Goal: Task Accomplishment & Management: Manage account settings

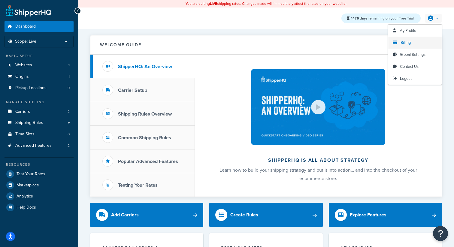
click at [406, 42] on span "Billing" at bounding box center [406, 43] width 10 height 6
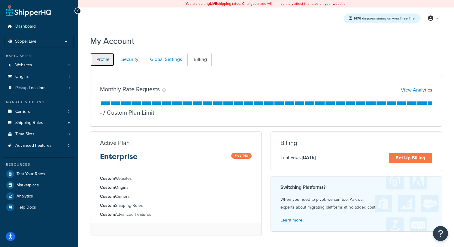
click at [98, 61] on link "Profile" at bounding box center [102, 60] width 24 height 14
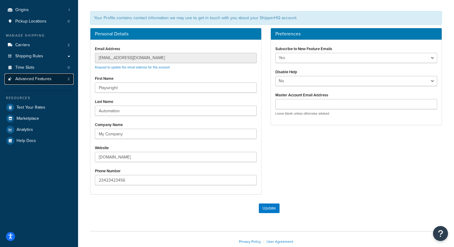
click at [60, 80] on link "Advanced Features 2" at bounding box center [39, 79] width 69 height 11
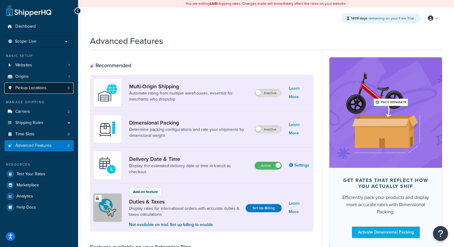
click at [51, 91] on link "Pickup Locations 0" at bounding box center [39, 88] width 69 height 11
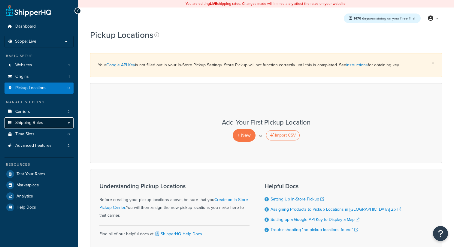
click at [53, 118] on link "Shipping Rules" at bounding box center [39, 122] width 69 height 11
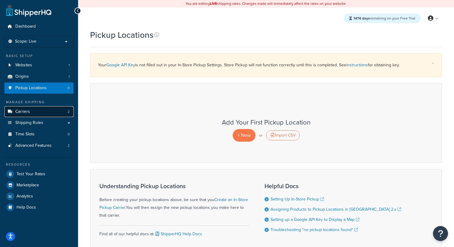
click at [62, 111] on link "Carriers 2" at bounding box center [39, 111] width 69 height 11
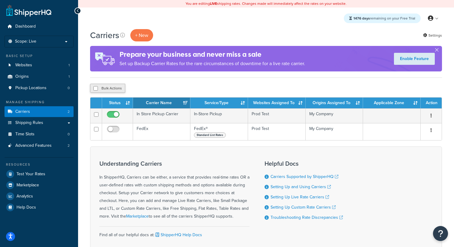
click at [112, 88] on button "Bulk Actions" at bounding box center [107, 88] width 35 height 9
checkbox input "true"
click at [162, 88] on button "Delete" at bounding box center [160, 88] width 21 height 9
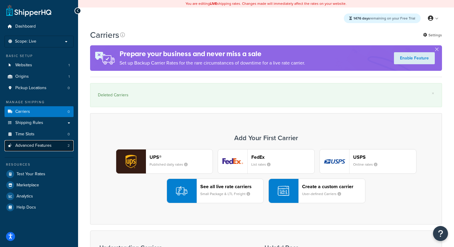
click at [63, 143] on link "Advanced Features 2" at bounding box center [39, 145] width 69 height 11
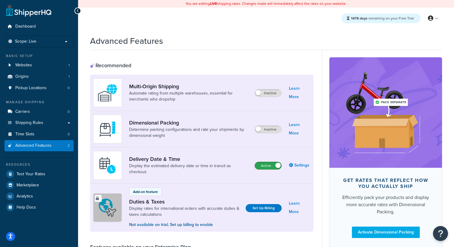
click at [273, 163] on label "Active" at bounding box center [268, 165] width 26 height 7
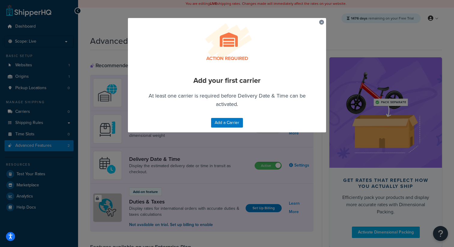
click at [321, 21] on button "button" at bounding box center [320, 21] width 2 height 2
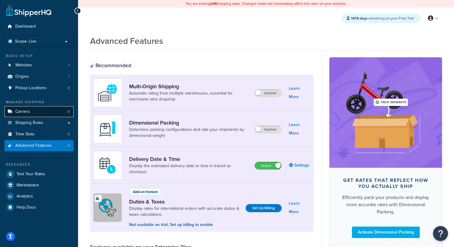
click at [44, 112] on link "Carriers 0" at bounding box center [39, 111] width 69 height 11
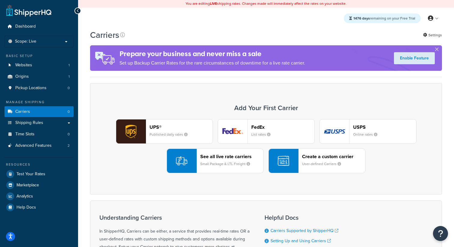
click at [252, 128] on header "FedEx" at bounding box center [282, 127] width 63 height 6
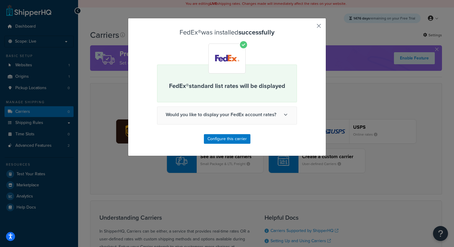
click at [311, 27] on button "button" at bounding box center [310, 28] width 2 height 2
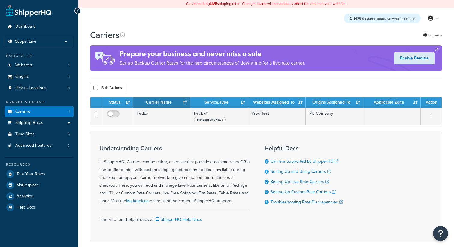
click at [35, 143] on span "Advanced Features" at bounding box center [33, 145] width 36 height 5
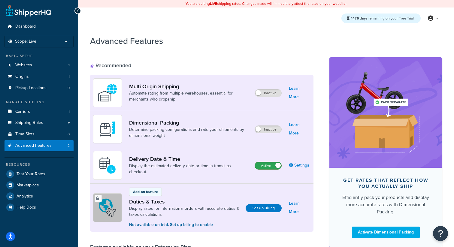
click at [267, 167] on label "Active" at bounding box center [268, 165] width 26 height 7
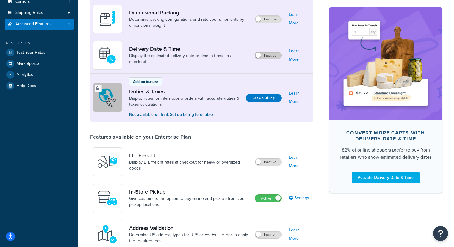
scroll to position [203, 0]
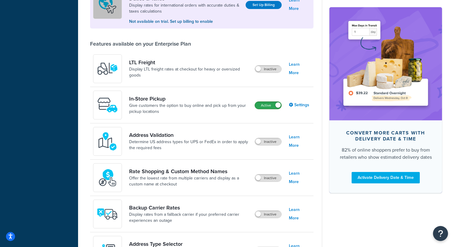
click at [269, 107] on label "Active" at bounding box center [268, 105] width 26 height 7
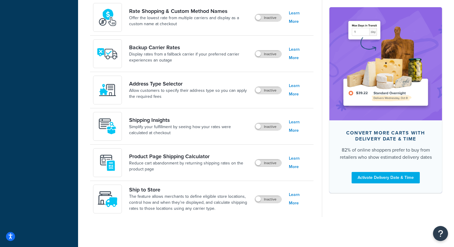
scroll to position [0, 0]
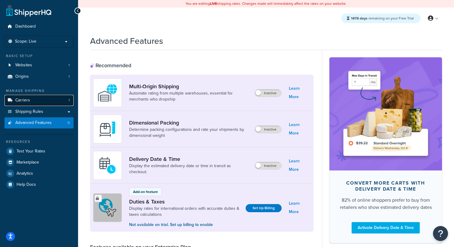
click at [42, 98] on link "Carriers 1" at bounding box center [39, 100] width 69 height 11
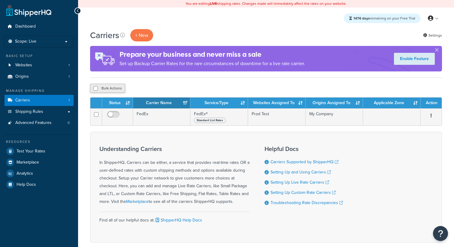
click at [117, 90] on button "Bulk Actions" at bounding box center [107, 88] width 35 height 9
checkbox input "true"
click at [158, 91] on button "Delete" at bounding box center [160, 88] width 21 height 9
